Goal: Information Seeking & Learning: Check status

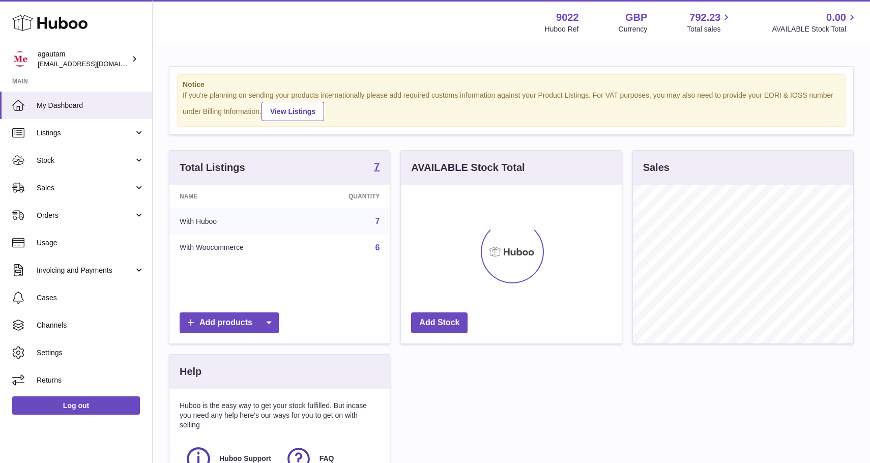
scroll to position [159, 220]
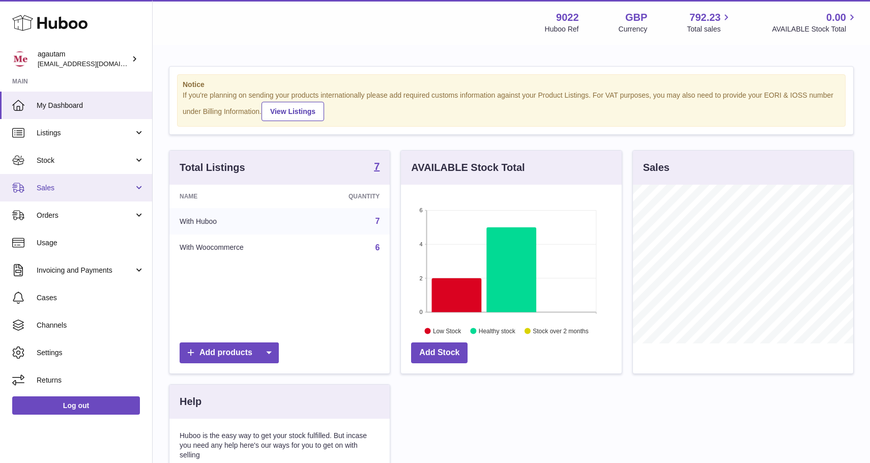
click at [138, 190] on link "Sales" at bounding box center [76, 187] width 152 height 27
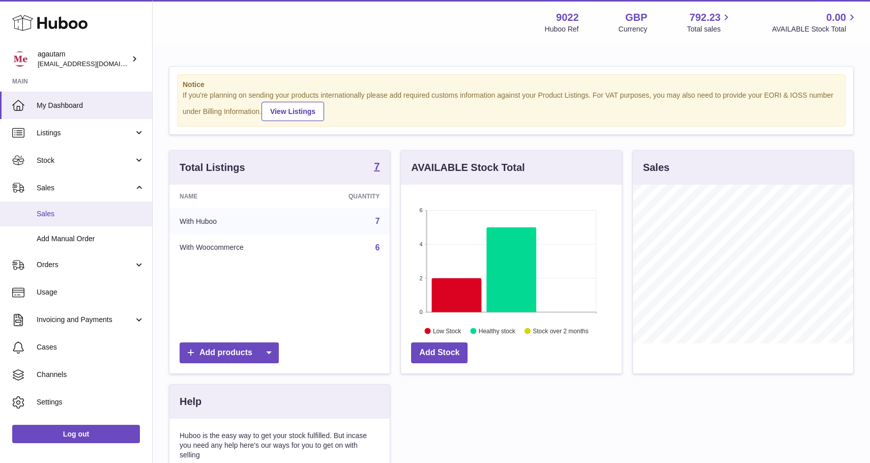
click at [65, 216] on span "Sales" at bounding box center [91, 214] width 108 height 10
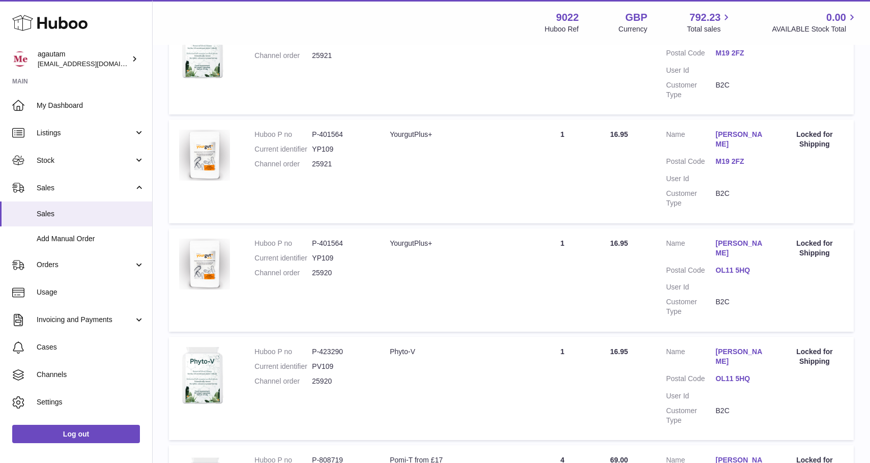
scroll to position [937, 0]
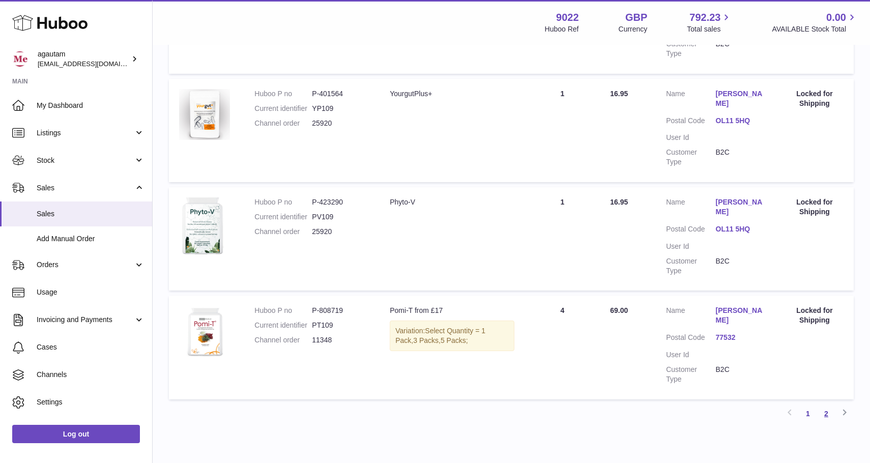
click at [827, 405] on link "2" at bounding box center [826, 414] width 18 height 18
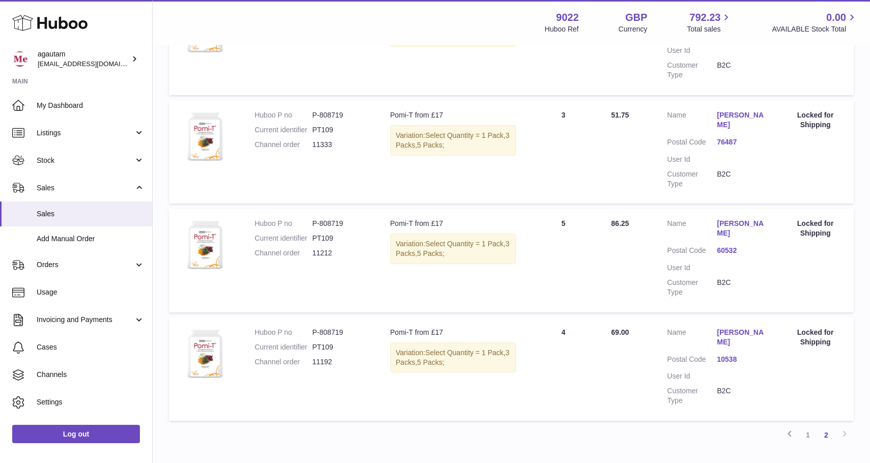
scroll to position [413, 0]
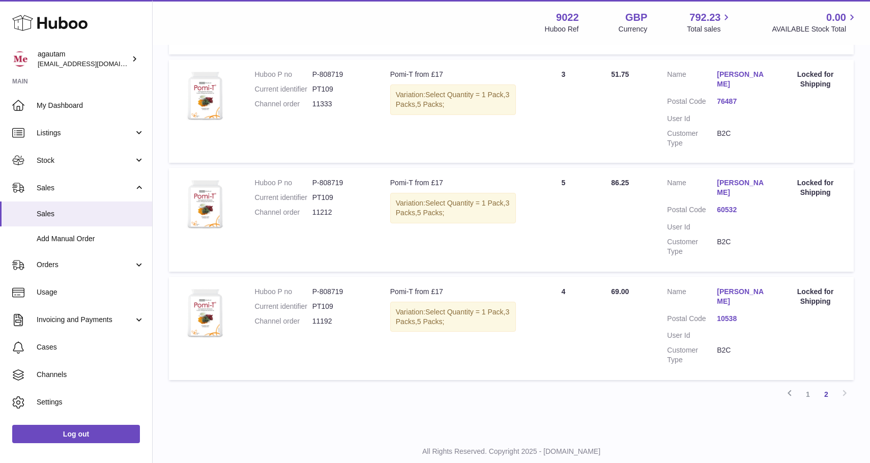
click at [741, 287] on link "John Nathenson" at bounding box center [742, 296] width 50 height 19
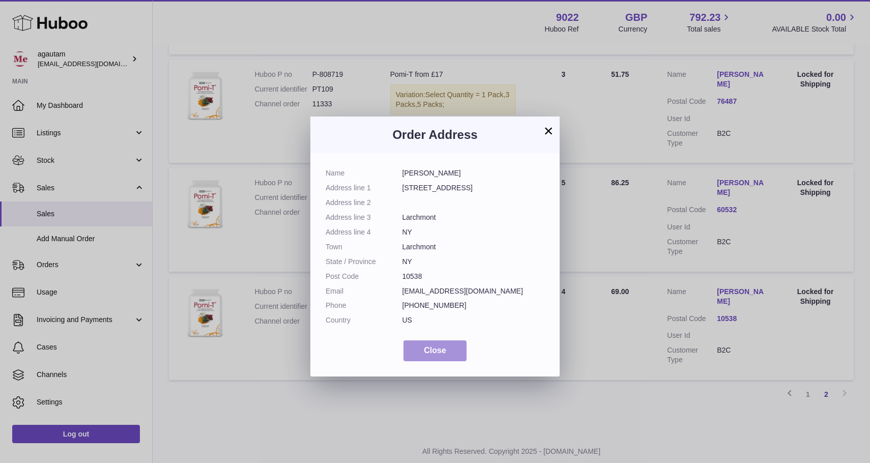
click at [432, 350] on span "Close" at bounding box center [435, 350] width 22 height 9
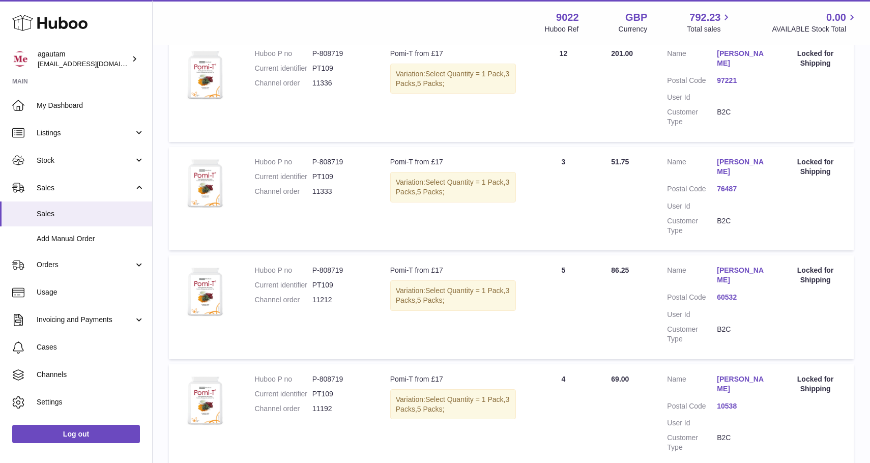
scroll to position [0, 0]
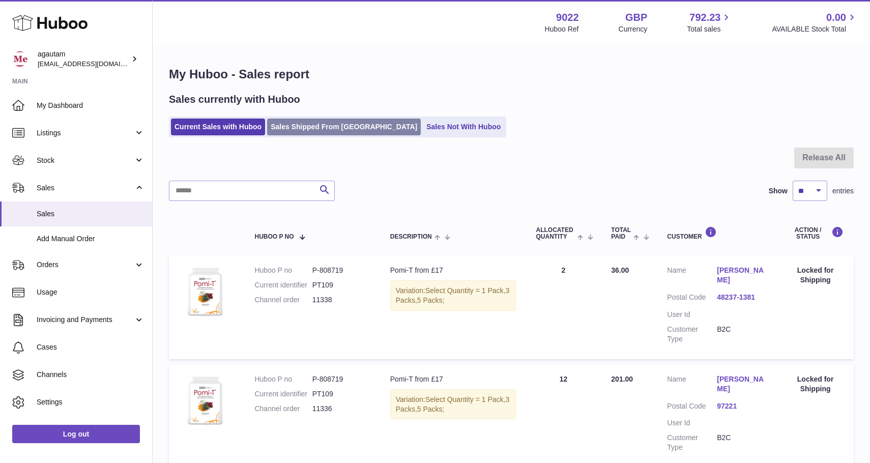
click at [322, 129] on link "Sales Shipped From [GEOGRAPHIC_DATA]" at bounding box center [344, 127] width 154 height 17
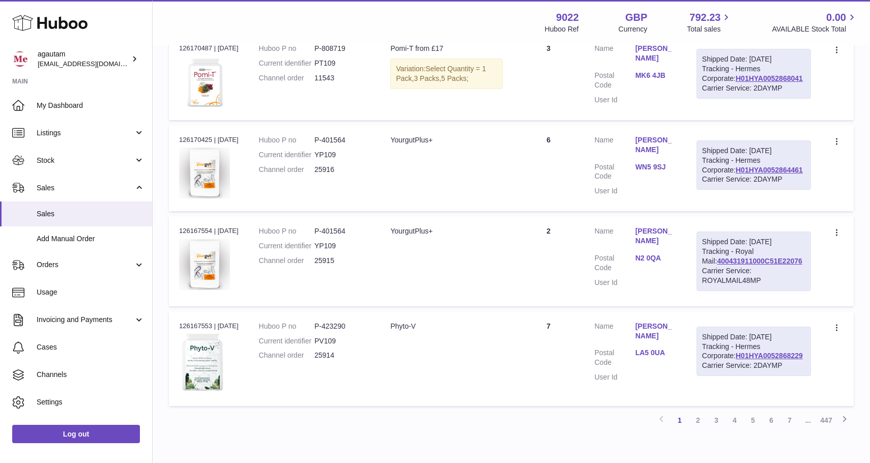
scroll to position [848, 0]
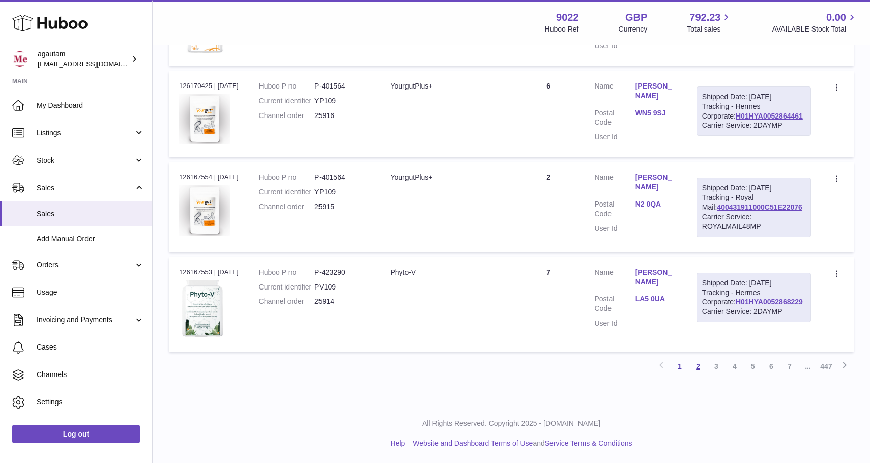
click at [698, 365] on link "2" at bounding box center [698, 366] width 18 height 18
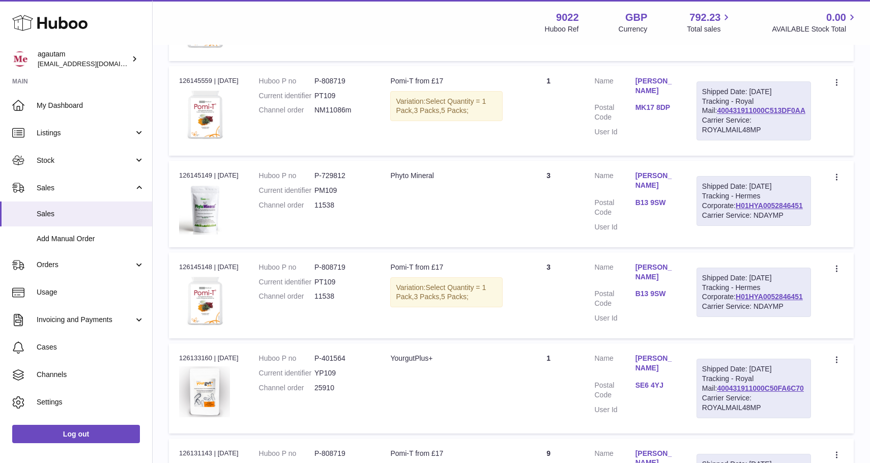
scroll to position [838, 0]
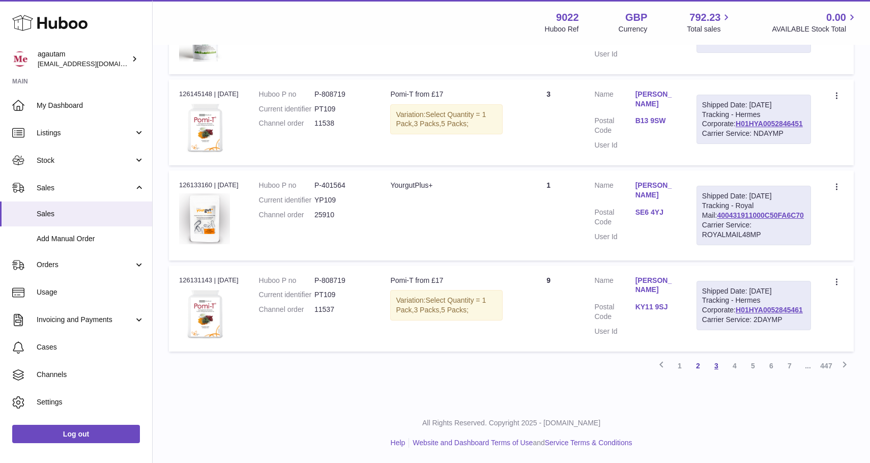
click at [717, 368] on link "3" at bounding box center [717, 366] width 18 height 18
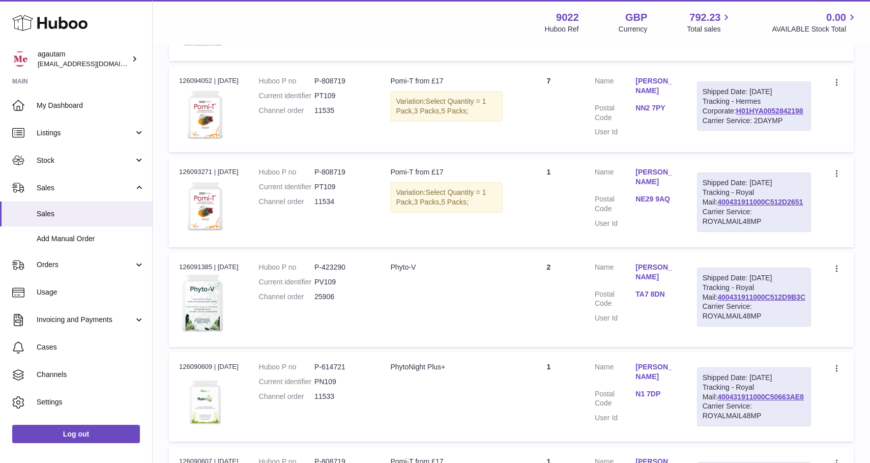
scroll to position [929, 0]
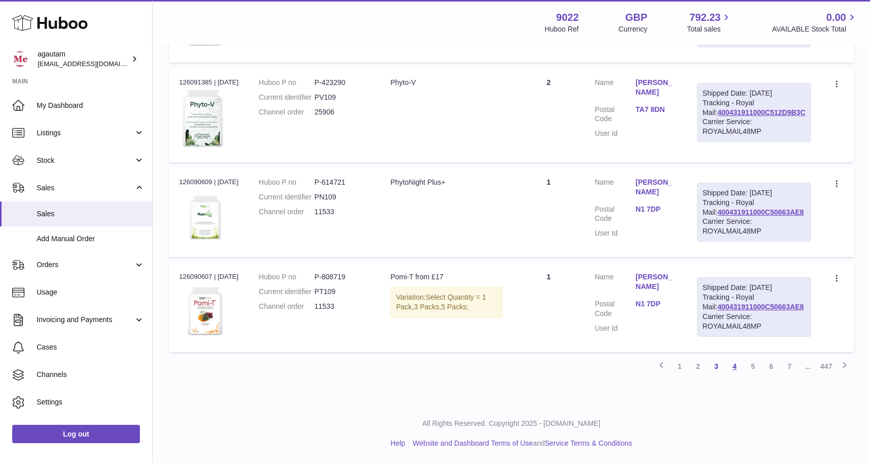
click at [734, 365] on link "4" at bounding box center [735, 366] width 18 height 18
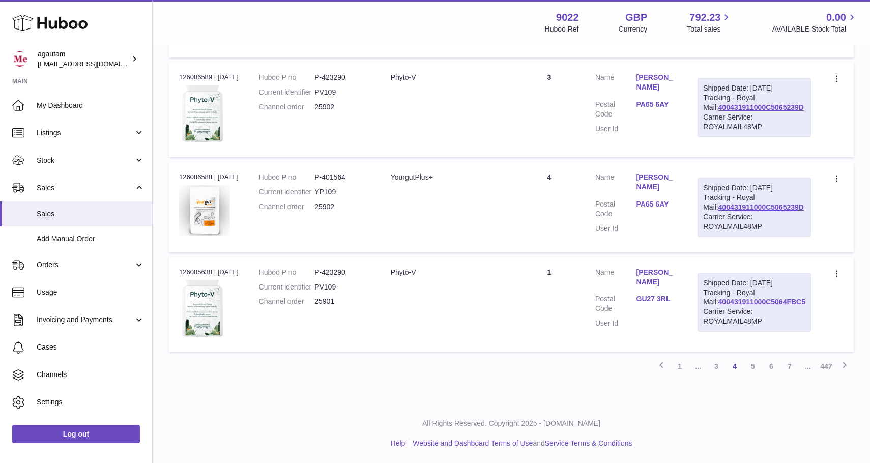
scroll to position [929, 0]
click at [753, 365] on link "5" at bounding box center [753, 366] width 18 height 18
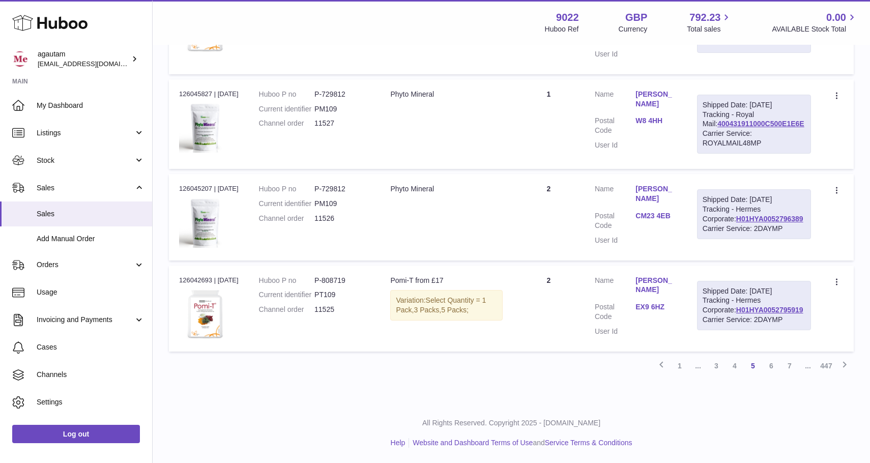
scroll to position [929, 0]
click at [769, 365] on link "6" at bounding box center [772, 366] width 18 height 18
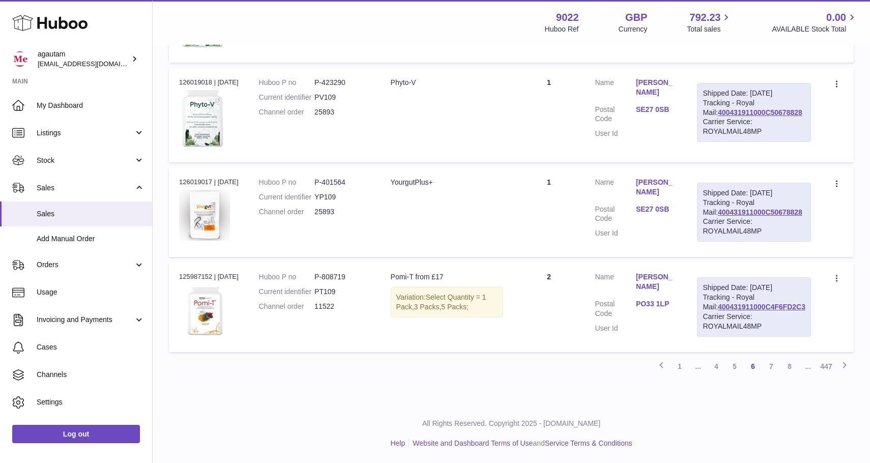
scroll to position [929, 0]
click at [772, 366] on link "7" at bounding box center [772, 366] width 18 height 18
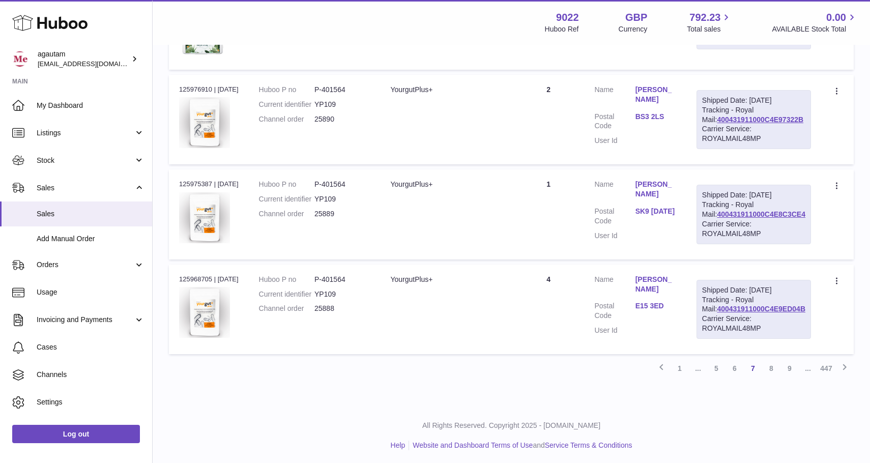
scroll to position [843, 0]
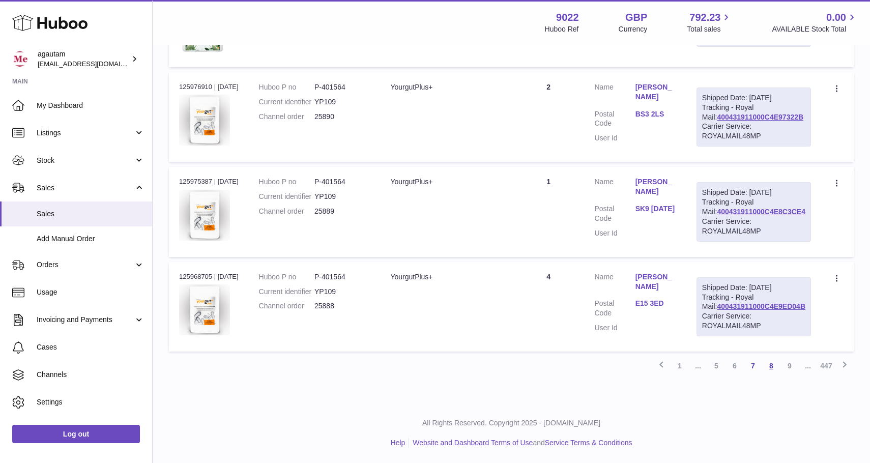
click at [771, 366] on link "8" at bounding box center [772, 366] width 18 height 18
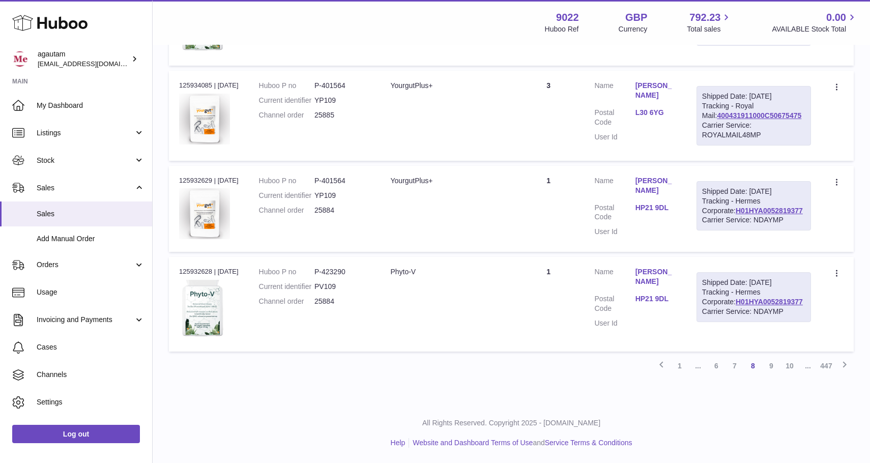
scroll to position [853, 0]
click at [773, 366] on link "9" at bounding box center [772, 366] width 18 height 18
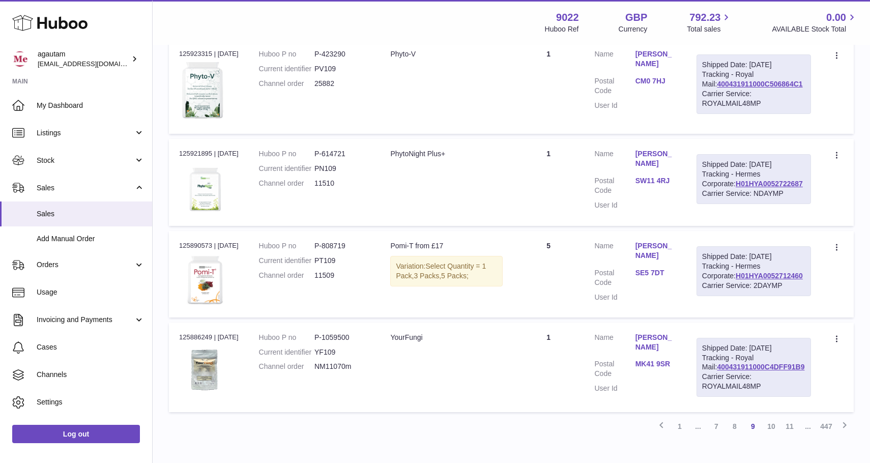
scroll to position [838, 0]
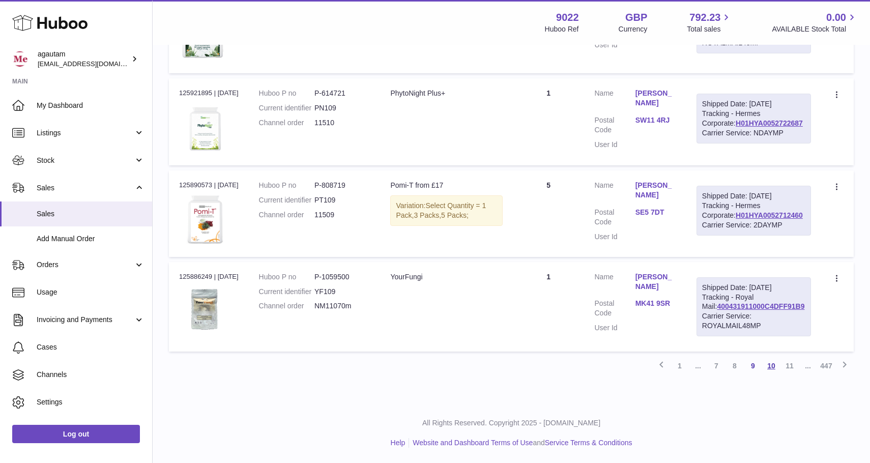
click at [775, 364] on link "10" at bounding box center [772, 366] width 18 height 18
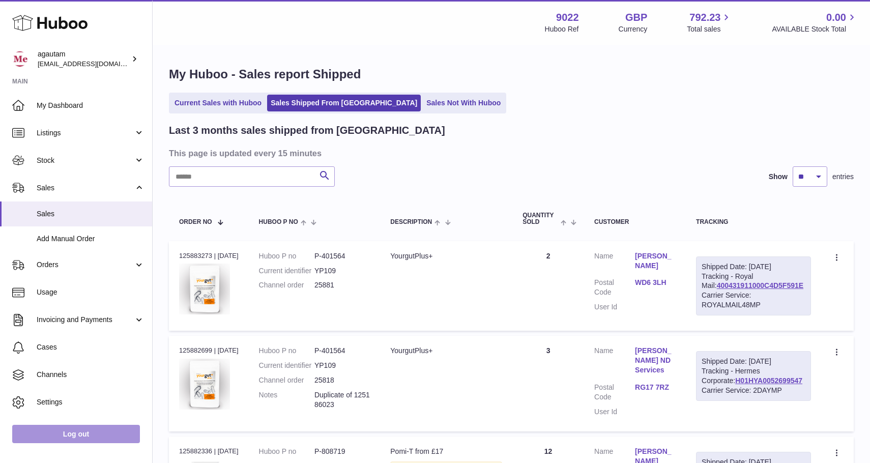
click at [71, 436] on link "Log out" at bounding box center [76, 434] width 128 height 18
